Goal: Information Seeking & Learning: Learn about a topic

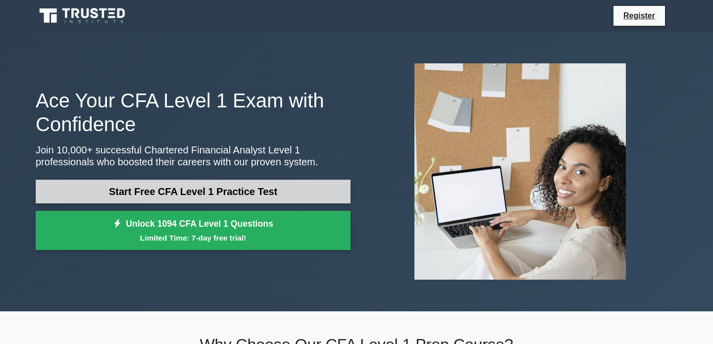
click at [261, 192] on link "Start Free CFA Level 1 Practice Test" at bounding box center [193, 192] width 315 height 24
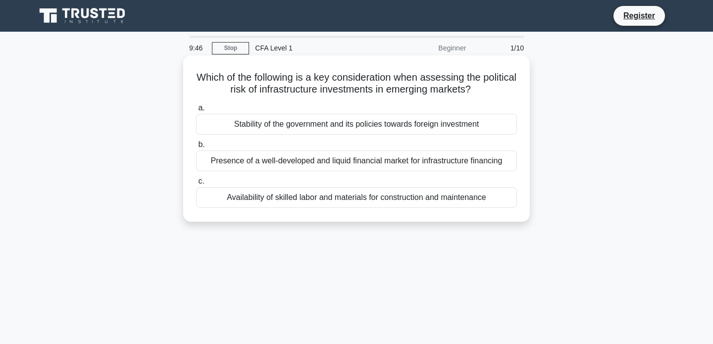
click at [284, 127] on div "Stability of the government and its policies towards foreign investment" at bounding box center [356, 124] width 321 height 21
click at [196, 111] on input "a. Stability of the government and its policies towards foreign investment" at bounding box center [196, 108] width 0 height 6
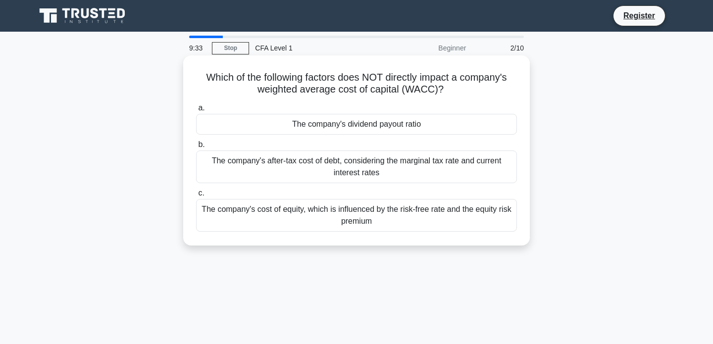
click at [248, 128] on div "The company's dividend payout ratio" at bounding box center [356, 124] width 321 height 21
click at [196, 111] on input "a. The company's dividend payout ratio" at bounding box center [196, 108] width 0 height 6
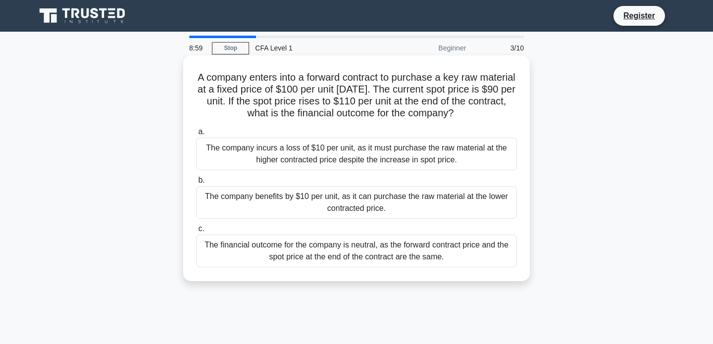
click at [234, 157] on div "The company incurs a loss of $10 per unit, as it must purchase the raw material…" at bounding box center [356, 154] width 321 height 33
click at [196, 135] on input "a. The company incurs a loss of $10 per unit, as it must purchase the raw mater…" at bounding box center [196, 132] width 0 height 6
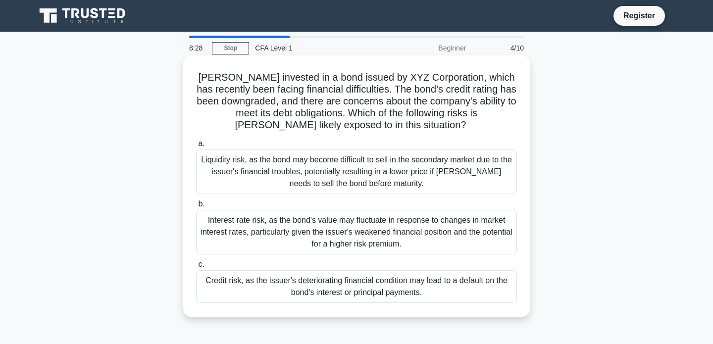
click at [241, 286] on div "Credit risk, as the issuer's deteriorating financial condition may lead to a de…" at bounding box center [356, 286] width 321 height 33
click at [196, 268] on input "c. Credit risk, as the issuer's deteriorating financial condition may lead to a…" at bounding box center [196, 265] width 0 height 6
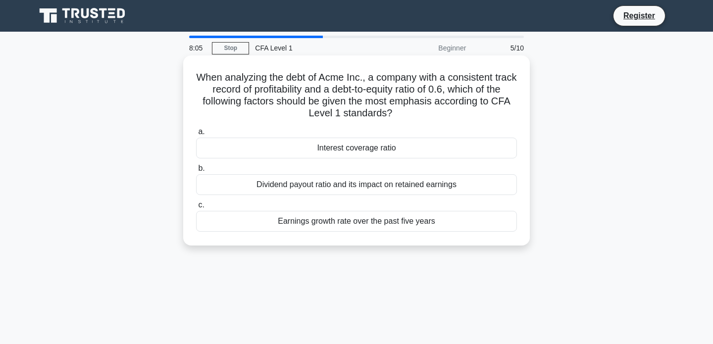
click at [264, 151] on div "Interest coverage ratio" at bounding box center [356, 148] width 321 height 21
click at [196, 135] on input "a. Interest coverage ratio" at bounding box center [196, 132] width 0 height 6
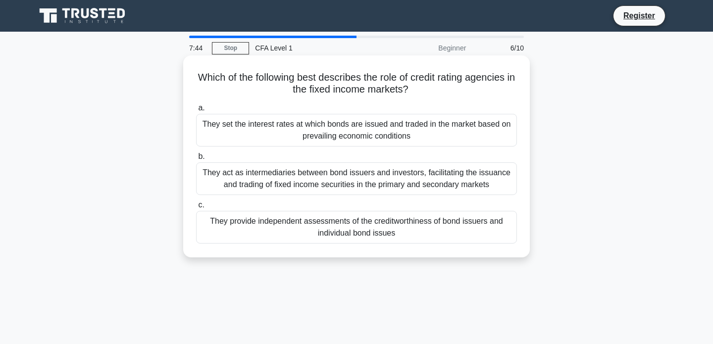
click at [239, 224] on div "They provide independent assessments of the creditworthiness of bond issuers an…" at bounding box center [356, 227] width 321 height 33
click at [196, 209] on input "c. They provide independent assessments of the creditworthiness of bond issuers…" at bounding box center [196, 205] width 0 height 6
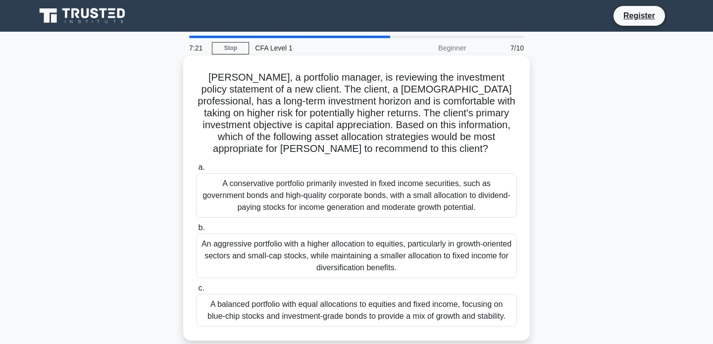
click at [223, 247] on div "An aggressive portfolio with a higher allocation to equities, particularly in g…" at bounding box center [356, 256] width 321 height 45
click at [196, 231] on input "b. An aggressive portfolio with a higher allocation to equities, particularly i…" at bounding box center [196, 228] width 0 height 6
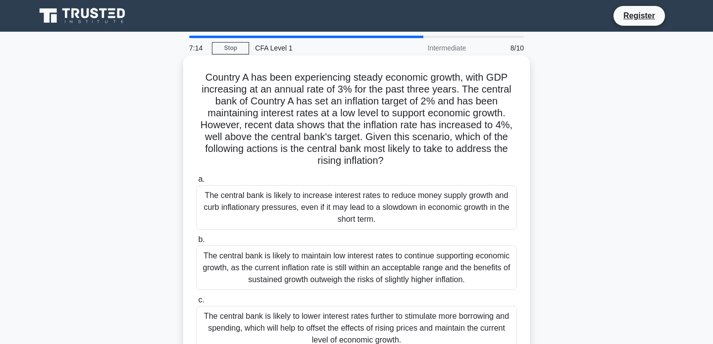
click at [274, 208] on div "The central bank is likely to increase interest rates to reduce money supply gr…" at bounding box center [356, 207] width 321 height 45
click at [196, 183] on input "a. The central bank is likely to increase interest rates to reduce money supply…" at bounding box center [196, 179] width 0 height 6
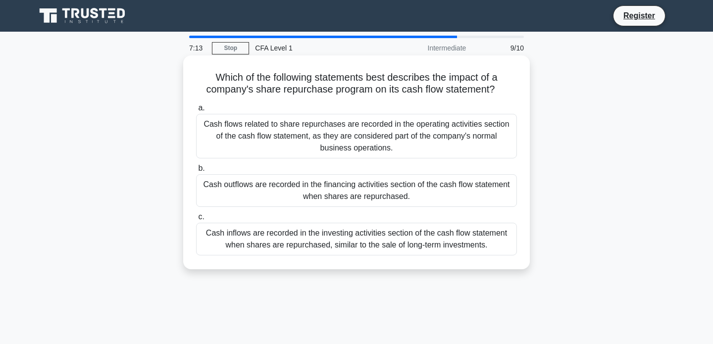
click at [284, 185] on div "Cash outflows are recorded in the financing activities section of the cash flow…" at bounding box center [356, 190] width 321 height 33
click at [196, 172] on input "b. Cash outflows are recorded in the financing activities section of the cash f…" at bounding box center [196, 168] width 0 height 6
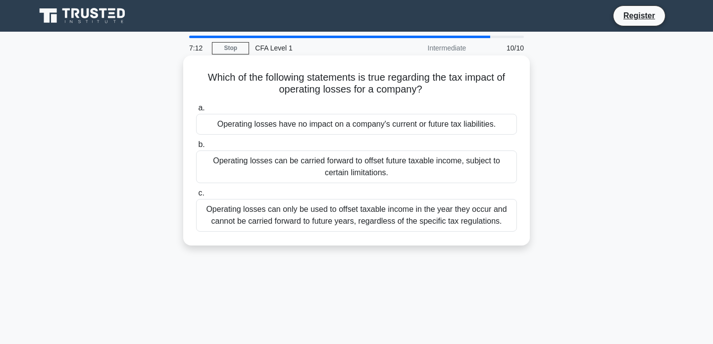
click at [296, 156] on div "Operating losses can be carried forward to offset future taxable income, subjec…" at bounding box center [356, 167] width 321 height 33
click at [196, 148] on input "b. Operating losses can be carried forward to offset future taxable income, sub…" at bounding box center [196, 145] width 0 height 6
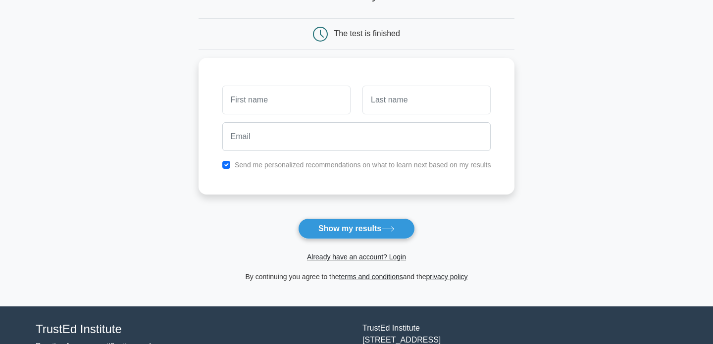
scroll to position [125, 0]
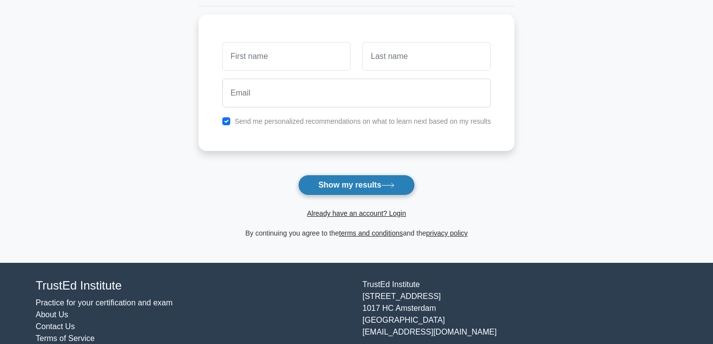
click at [337, 184] on button "Show my results" at bounding box center [356, 185] width 117 height 21
